Goal: Task Accomplishment & Management: Manage account settings

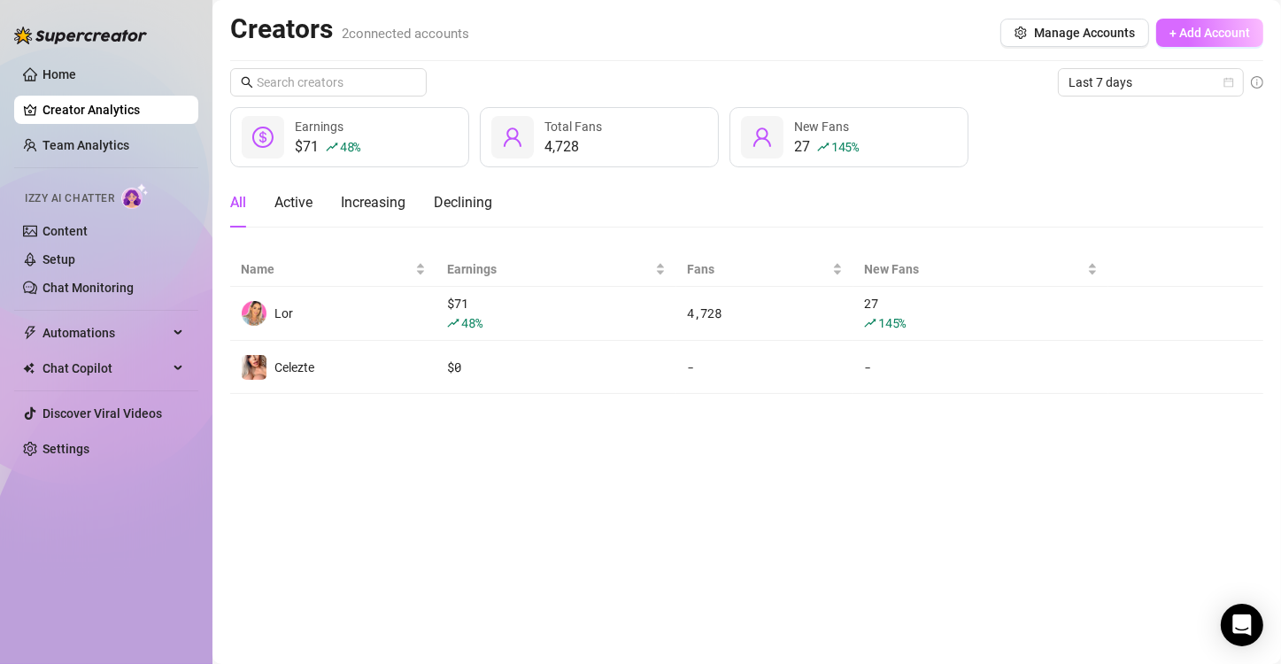
click at [1195, 28] on span "+ Add Account" at bounding box center [1210, 33] width 81 height 14
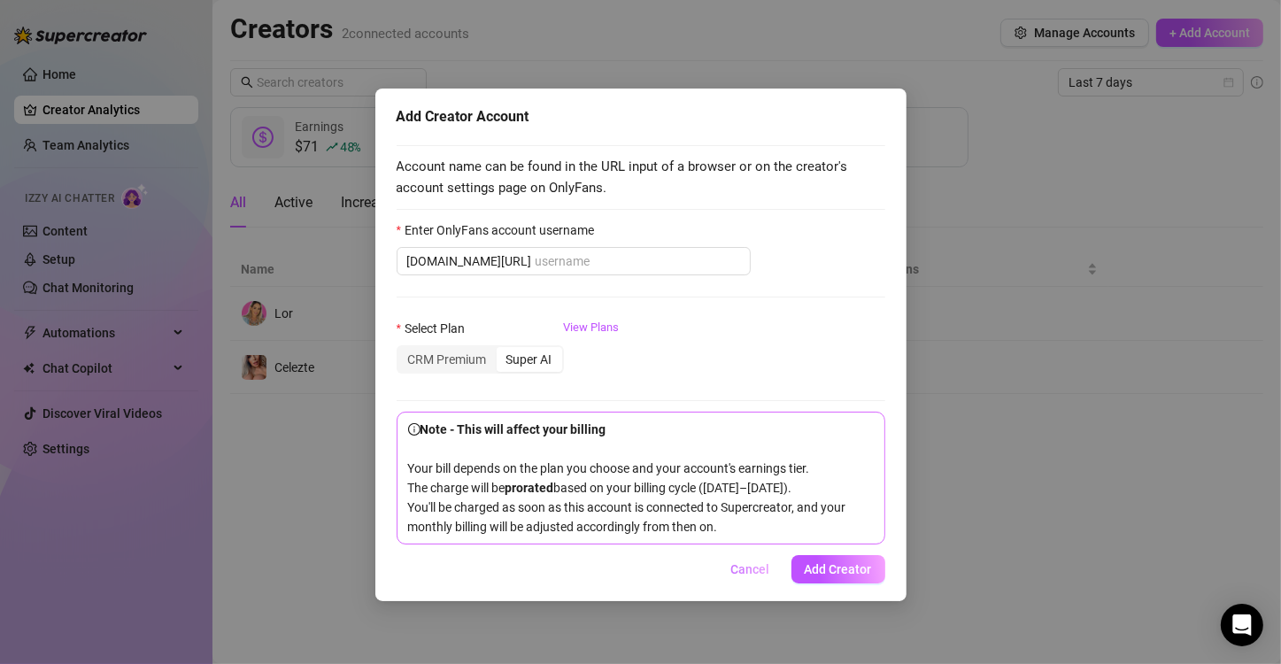
click at [756, 569] on span "Cancel" at bounding box center [750, 569] width 39 height 14
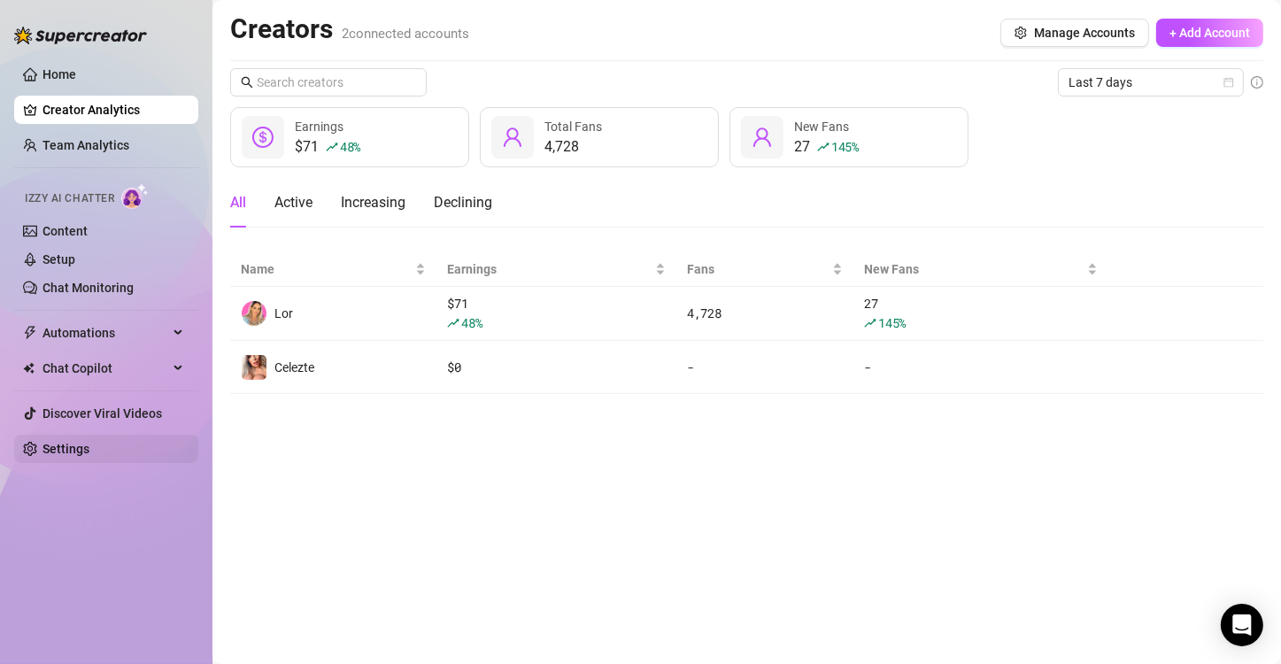
click at [66, 444] on link "Settings" at bounding box center [66, 449] width 47 height 14
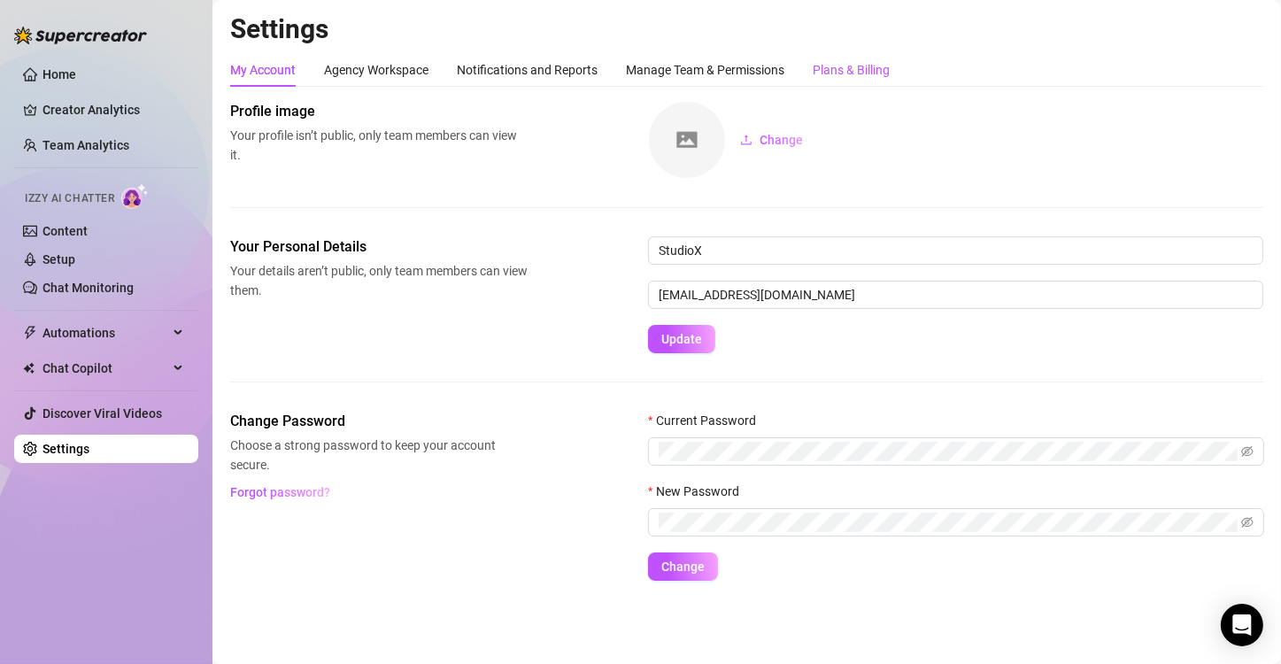
click at [865, 68] on div "Plans & Billing" at bounding box center [851, 69] width 77 height 19
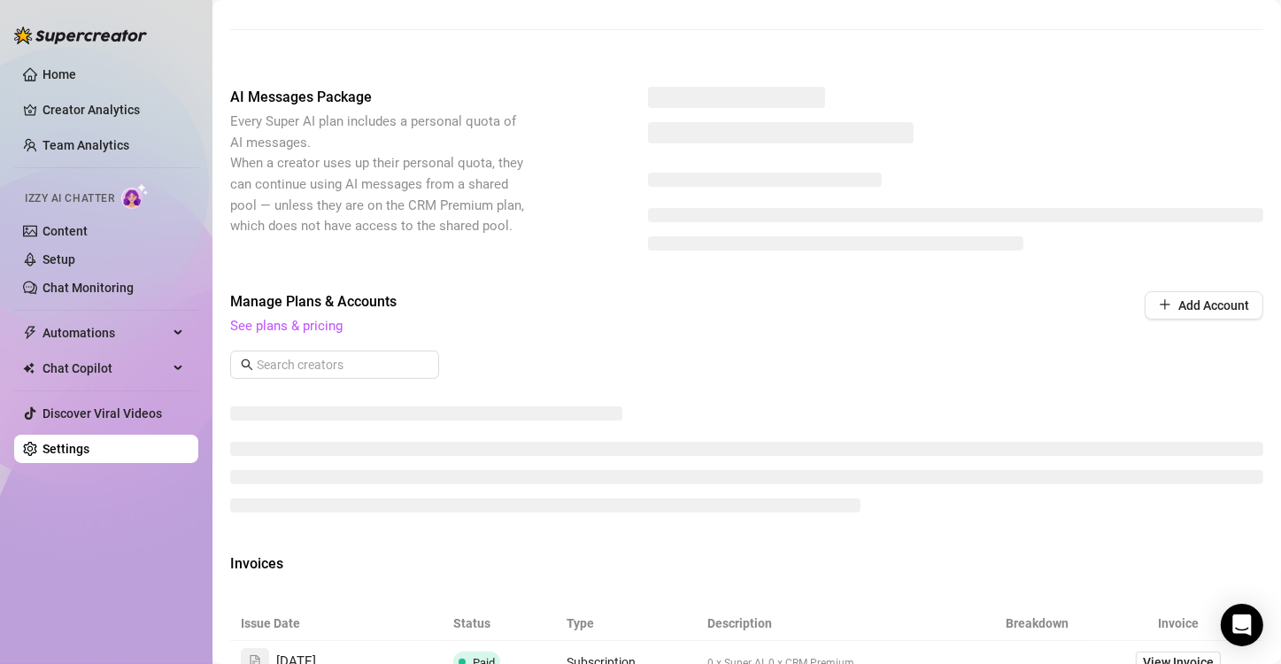
scroll to position [318, 0]
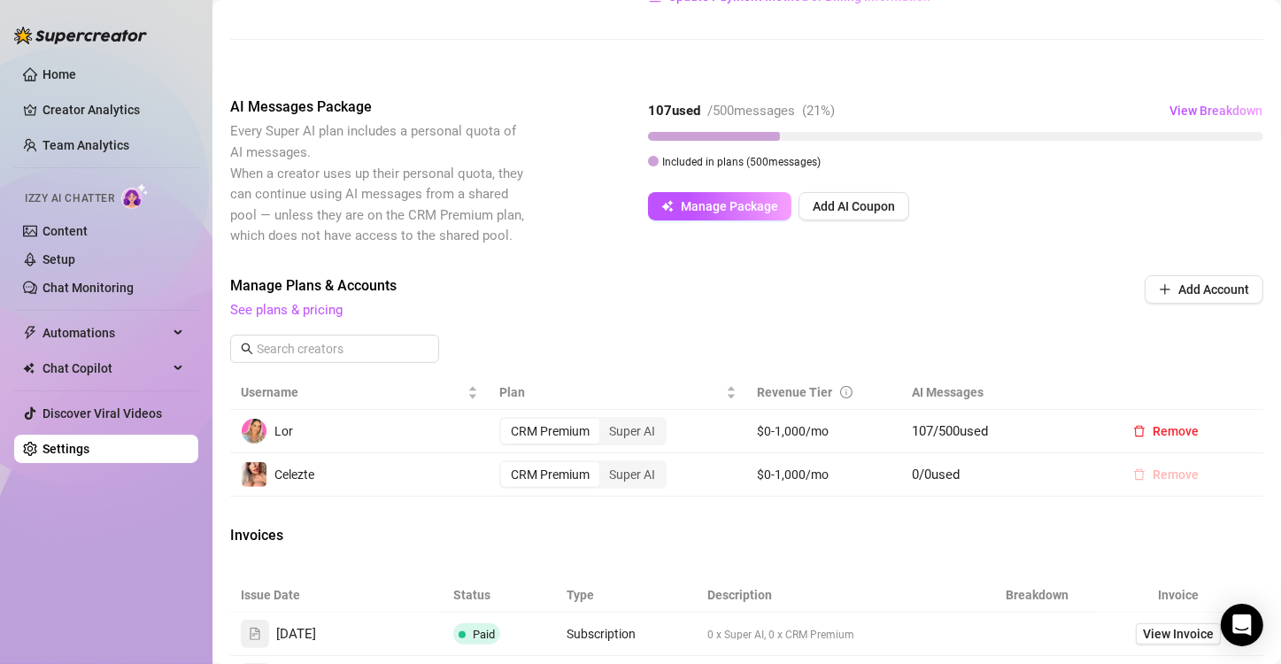
click at [1164, 482] on span "Remove" at bounding box center [1176, 475] width 46 height 14
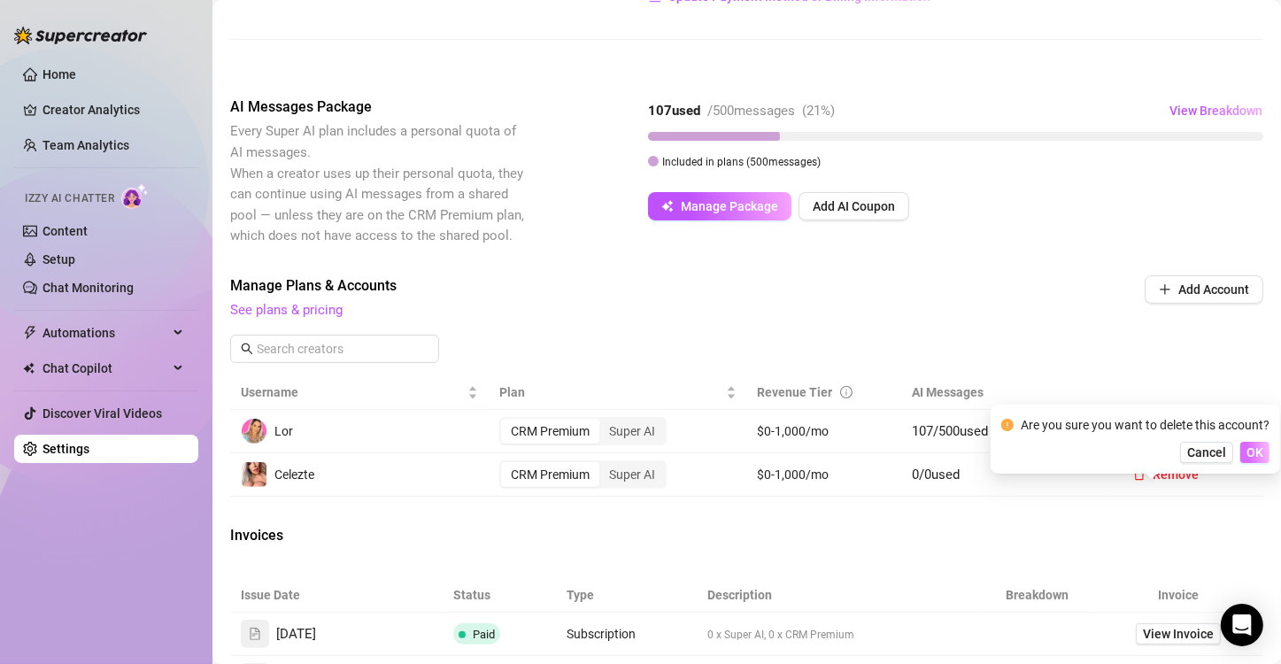
click at [1264, 449] on span "OK" at bounding box center [1255, 452] width 17 height 14
